Goal: Task Accomplishment & Management: Manage account settings

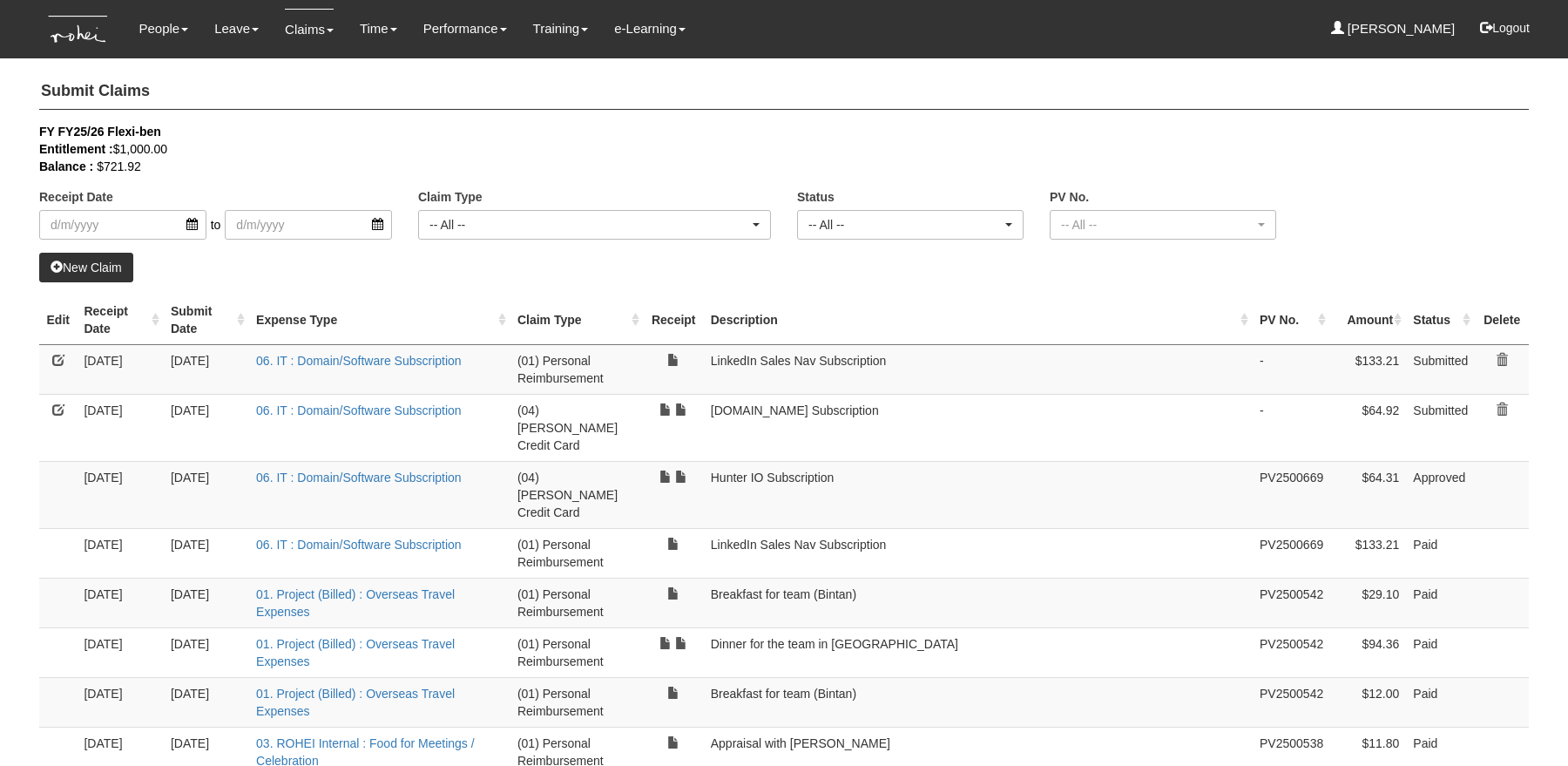
select select "50"
click at [314, 144] on link "Approve Claims" at bounding box center [342, 146] width 138 height 35
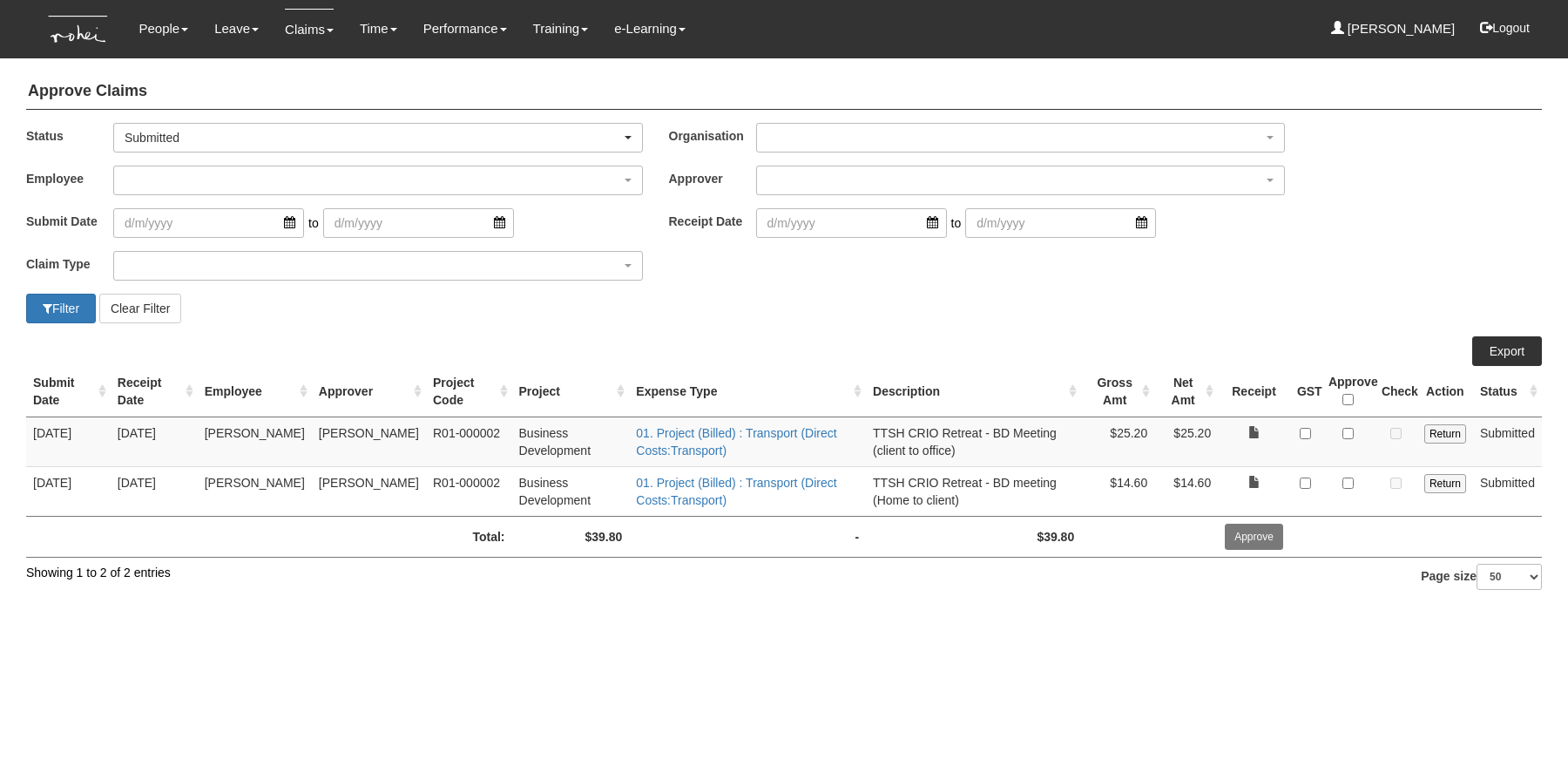
select select "50"
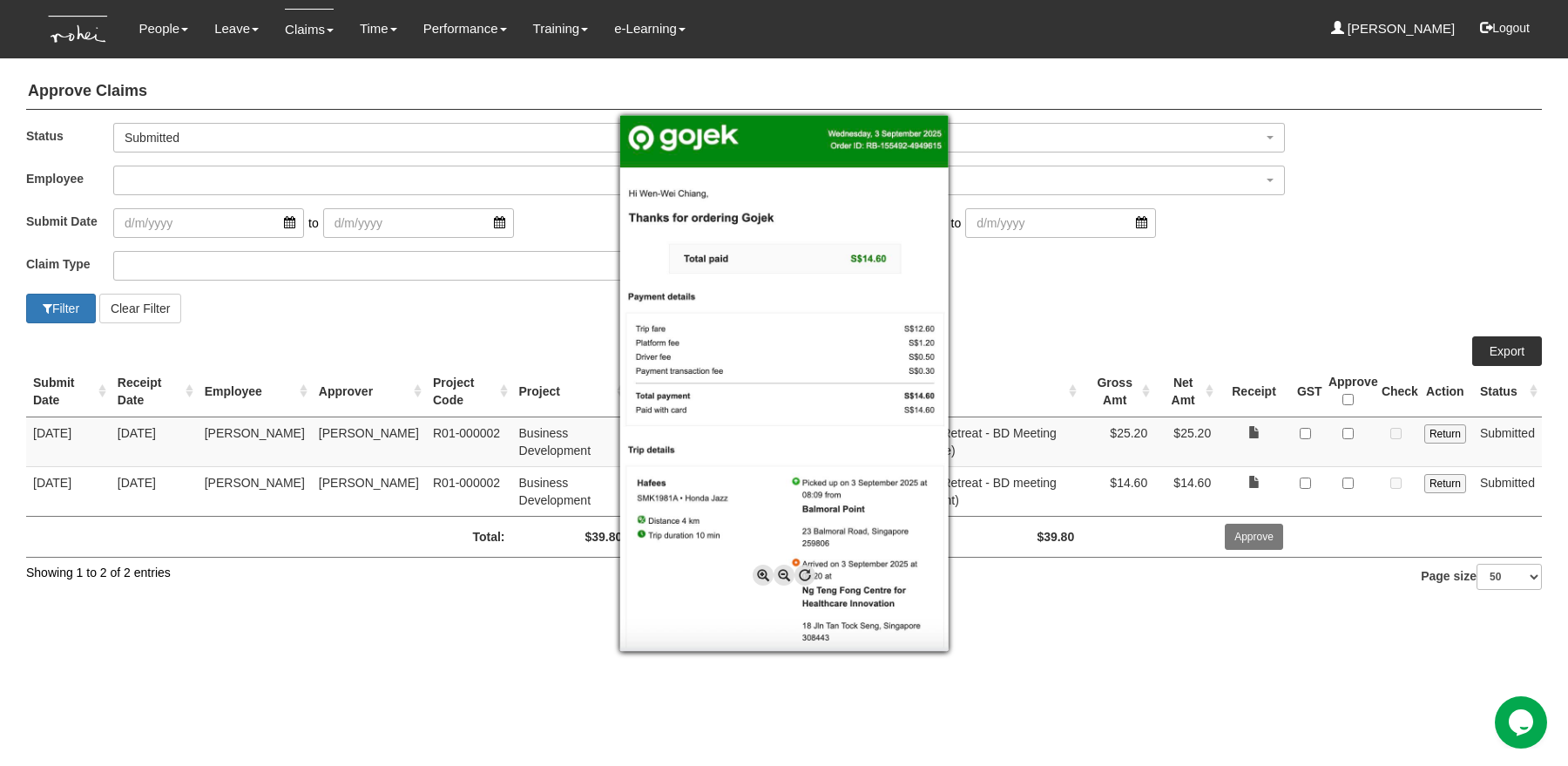
click at [1134, 648] on div at bounding box center [784, 383] width 1568 height 766
click at [1293, 599] on div at bounding box center [784, 383] width 1568 height 766
click at [1243, 628] on div at bounding box center [784, 383] width 1568 height 766
click at [1275, 620] on div at bounding box center [784, 383] width 1568 height 766
click at [1437, 162] on div at bounding box center [784, 383] width 1568 height 766
